Goal: Task Accomplishment & Management: Use online tool/utility

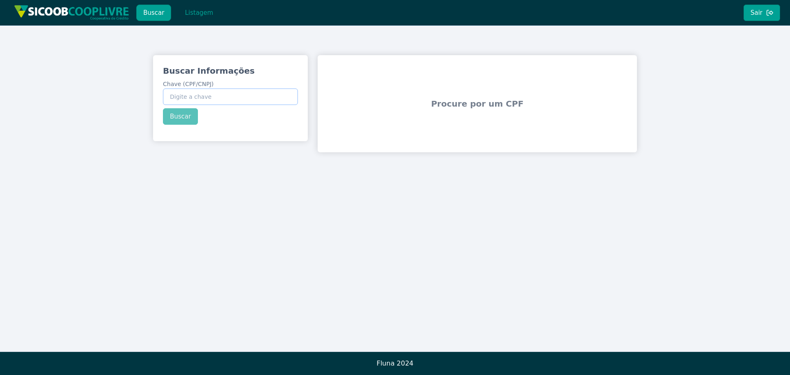
click at [235, 91] on input "Chave (CPF/CNPJ)" at bounding box center [230, 96] width 135 height 16
paste input "046.278.798-22"
type input "046.278.798-22"
click at [181, 113] on button "Buscar" at bounding box center [180, 116] width 35 height 16
drag, startPoint x: 169, startPoint y: 96, endPoint x: 256, endPoint y: 101, distance: 87.8
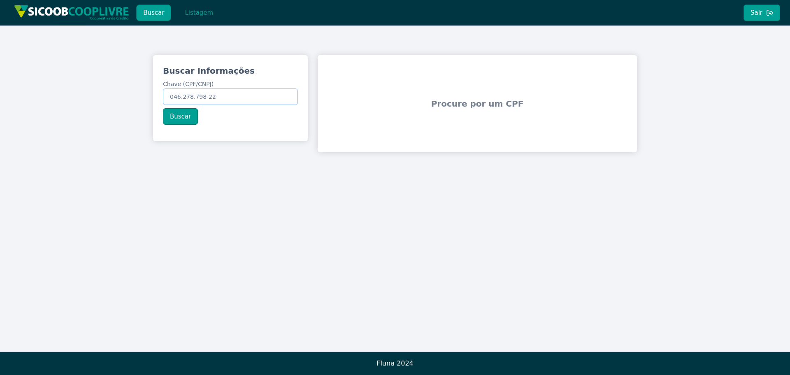
click at [256, 101] on input "046.278.798-22" at bounding box center [230, 96] width 135 height 16
click at [179, 116] on button "Buscar" at bounding box center [180, 116] width 35 height 16
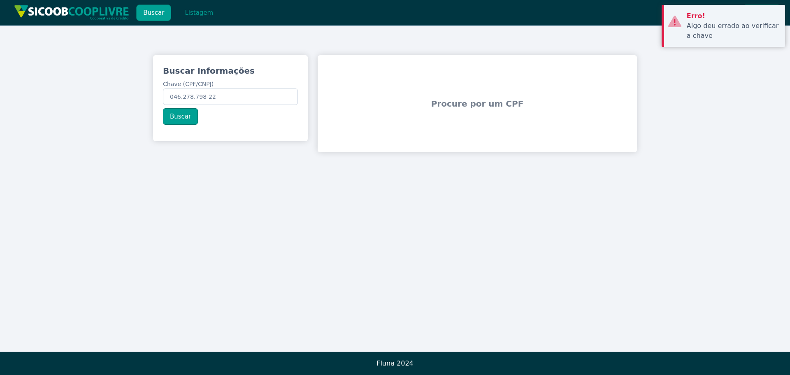
click at [723, 88] on div "Buscar Informações Chave (CPF/CNPJ) 046.278.798-22 Buscar Procure por um CPF" at bounding box center [395, 104] width 790 height 156
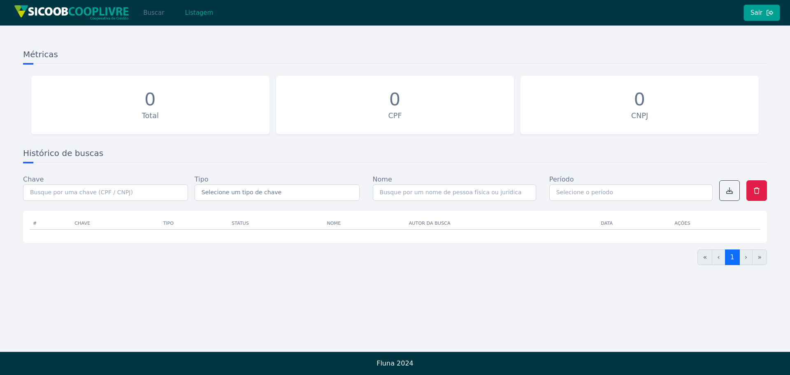
click at [156, 12] on button "Buscar" at bounding box center [153, 13] width 35 height 16
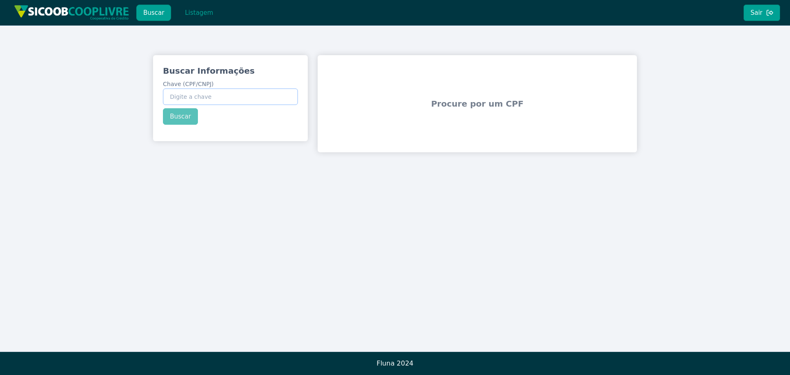
click at [207, 95] on input "Chave (CPF/CNPJ)" at bounding box center [230, 96] width 135 height 16
paste input "046.278.798-22"
type input "046.278.798-22"
click at [177, 114] on button "Buscar" at bounding box center [180, 116] width 35 height 16
drag, startPoint x: 170, startPoint y: 96, endPoint x: 269, endPoint y: 95, distance: 98.8
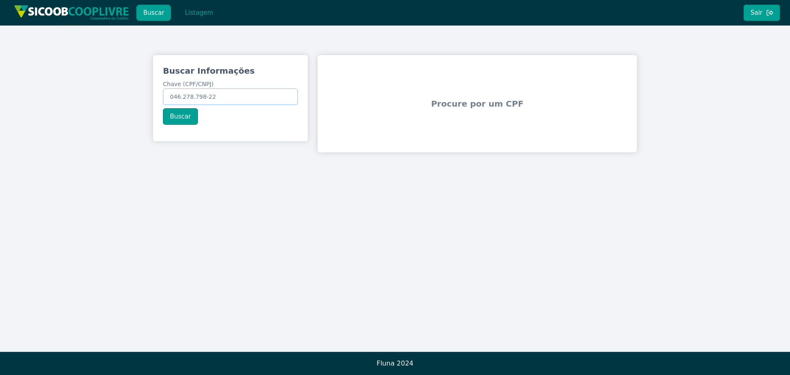
click at [269, 95] on input "046.278.798-22" at bounding box center [230, 96] width 135 height 16
click at [179, 115] on button "Buscar" at bounding box center [180, 116] width 35 height 16
click at [755, 12] on button "Sair" at bounding box center [762, 13] width 37 height 16
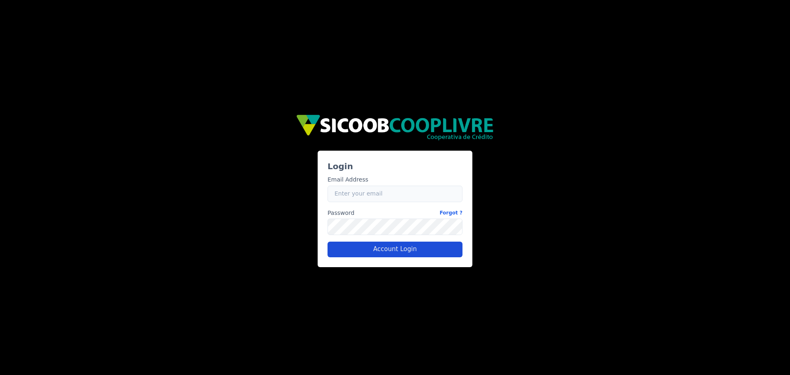
type input "[PERSON_NAME][EMAIL_ADDRESS][PERSON_NAME][DOMAIN_NAME]"
click at [394, 246] on button "Account Login" at bounding box center [395, 250] width 135 height 16
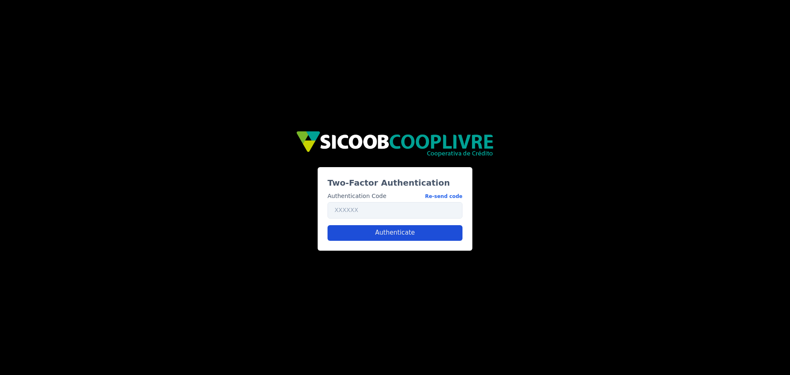
click at [390, 234] on button "Authenticate" at bounding box center [395, 233] width 135 height 16
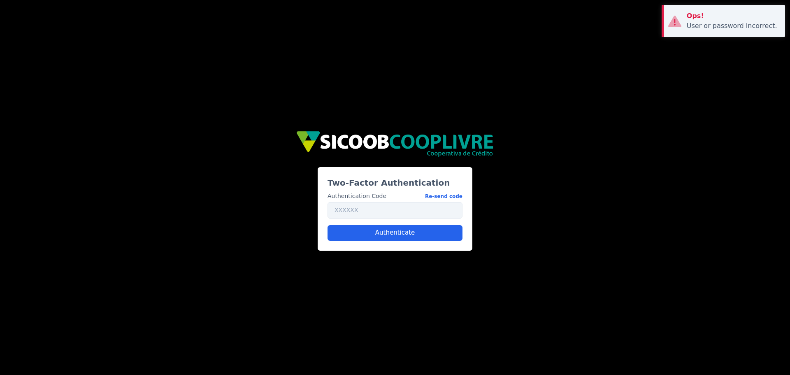
click at [688, 20] on div "Ops!" at bounding box center [733, 16] width 92 height 10
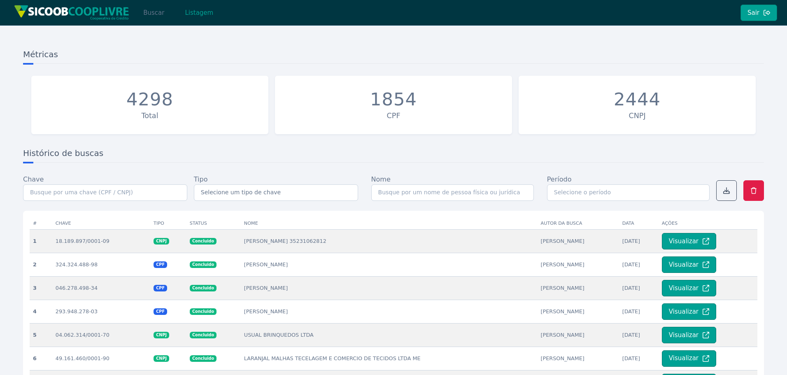
click at [151, 12] on button "Buscar" at bounding box center [153, 13] width 35 height 16
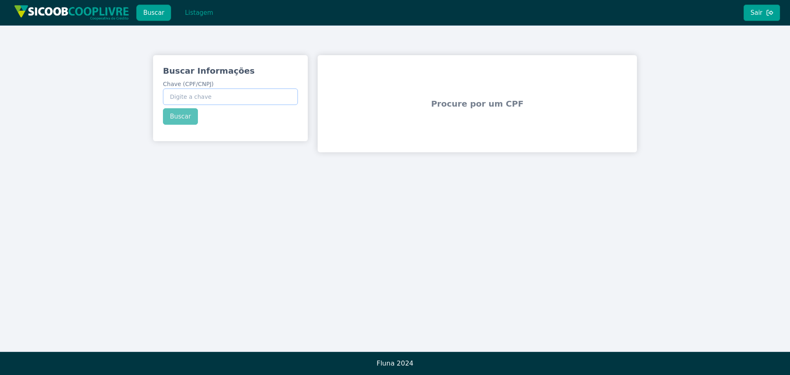
click at [189, 98] on input "Chave (CPF/CNPJ)" at bounding box center [230, 96] width 135 height 16
type input "046.278.798-22"
click at [173, 116] on button "Buscar" at bounding box center [180, 116] width 35 height 16
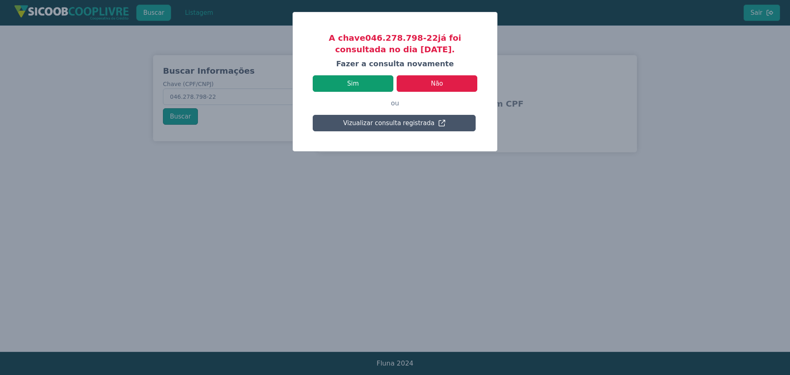
click at [352, 82] on button "Sim" at bounding box center [353, 83] width 81 height 16
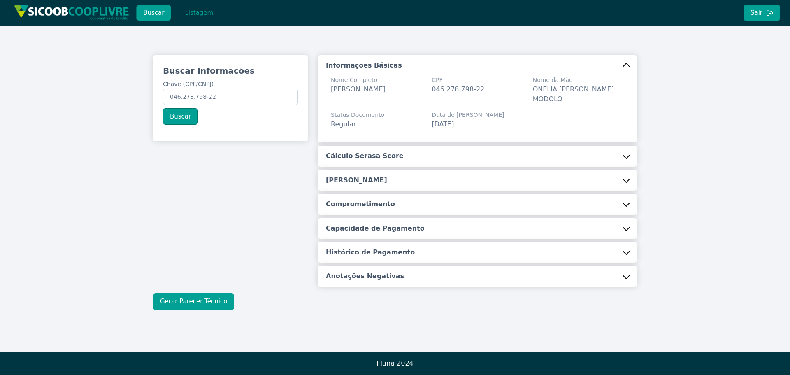
click at [186, 298] on button "Gerar Parecer Técnico" at bounding box center [193, 301] width 81 height 16
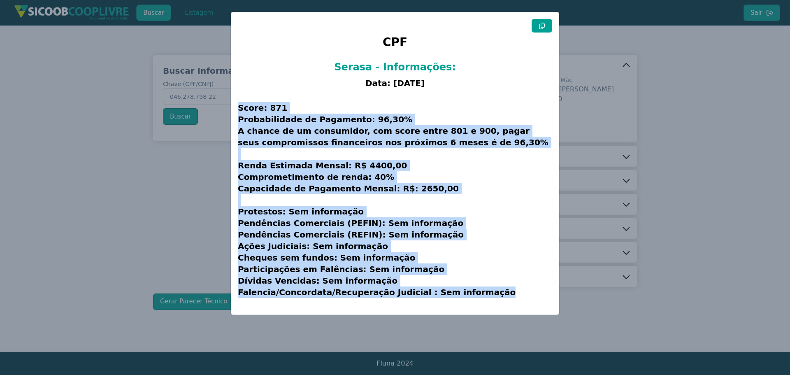
drag, startPoint x: 239, startPoint y: 108, endPoint x: 500, endPoint y: 293, distance: 319.5
click at [500, 293] on h3 "Score: 871 Probabilidade de Pagamento: 96,30% A chance de um consumidor, com sc…" at bounding box center [395, 200] width 314 height 216
copy h3 "Score: 871 Probabilidade de Pagamento: 96,30% A chance de um consumidor, com sc…"
